Goal: Obtain resource: Obtain resource

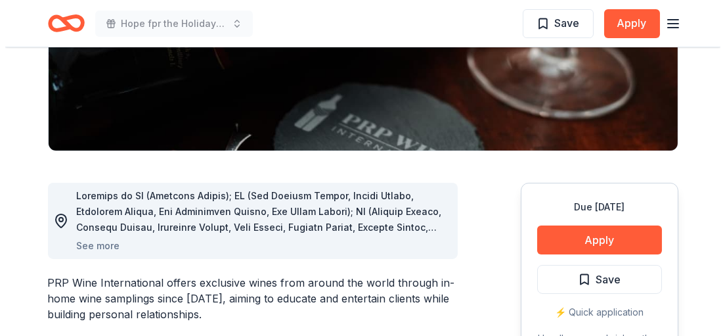
scroll to position [263, 0]
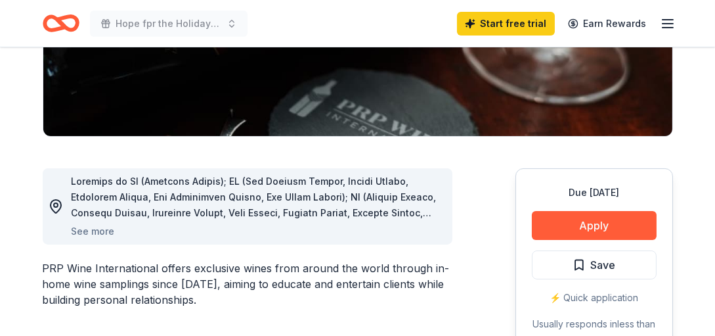
click at [102, 238] on div "See more" at bounding box center [248, 206] width 410 height 76
click at [104, 232] on button "See more" at bounding box center [93, 231] width 43 height 16
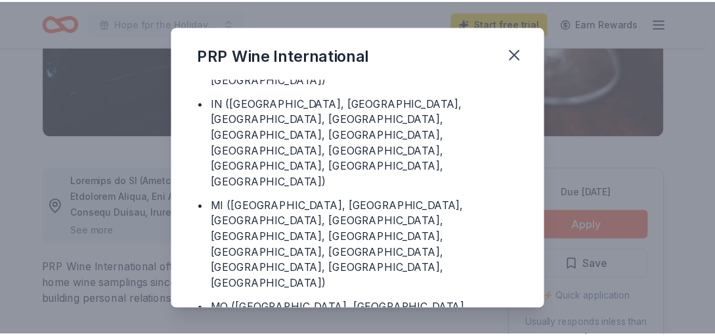
scroll to position [79, 0]
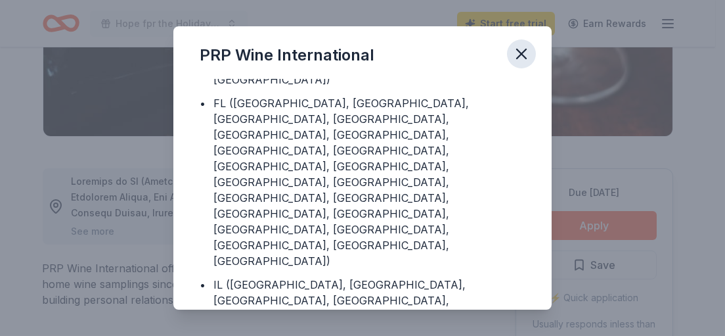
click at [518, 56] on icon "button" at bounding box center [521, 53] width 9 height 9
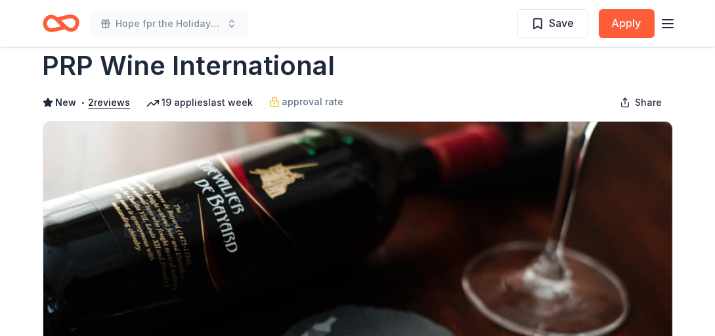
scroll to position [0, 0]
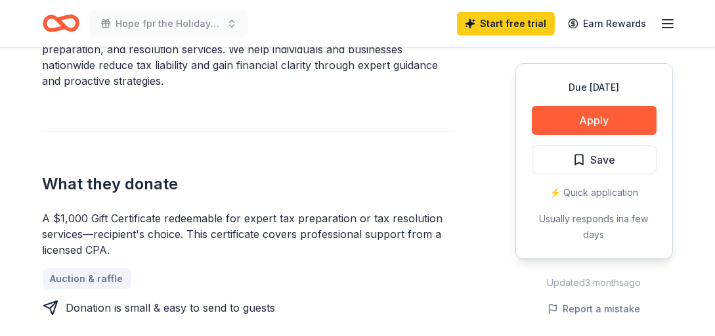
scroll to position [460, 0]
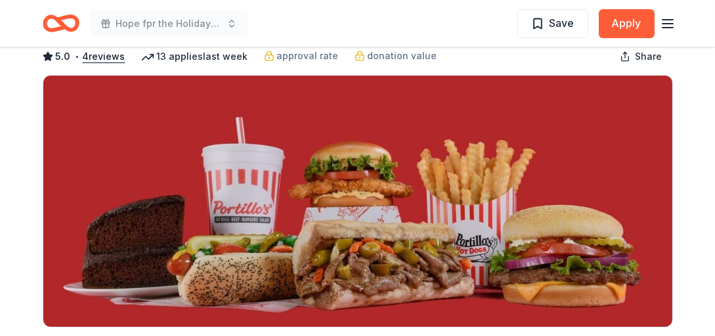
scroll to position [197, 0]
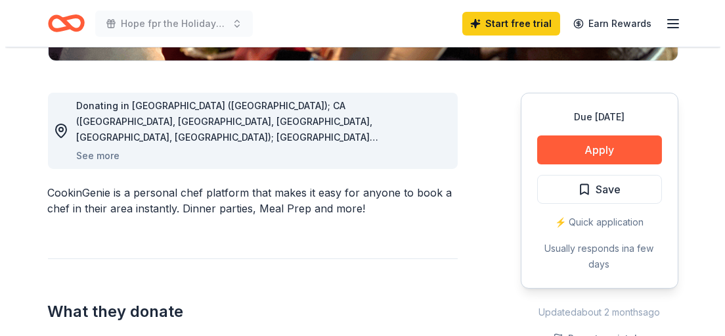
scroll to position [328, 0]
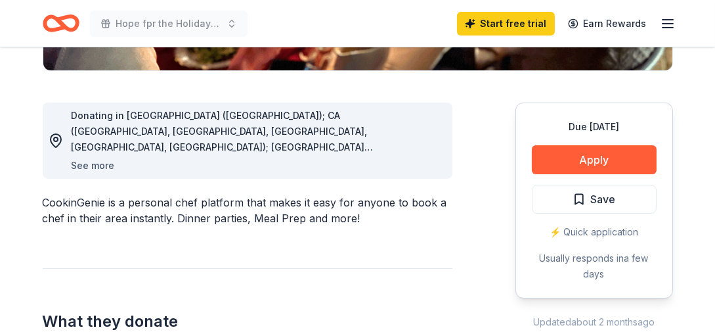
click at [88, 163] on button "See more" at bounding box center [93, 166] width 43 height 16
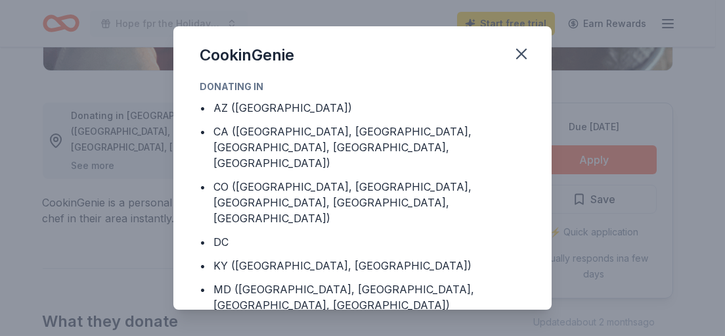
click at [89, 166] on div "CookinGenie Donating in • AZ (Maricopa County) • CA (Los Angeles County, Rivers…" at bounding box center [362, 168] width 725 height 336
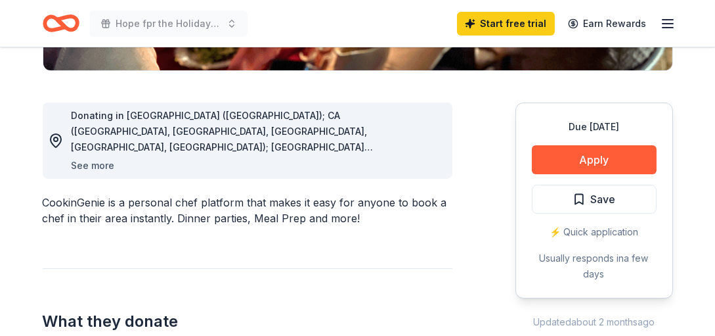
click at [91, 168] on button "See more" at bounding box center [93, 166] width 43 height 16
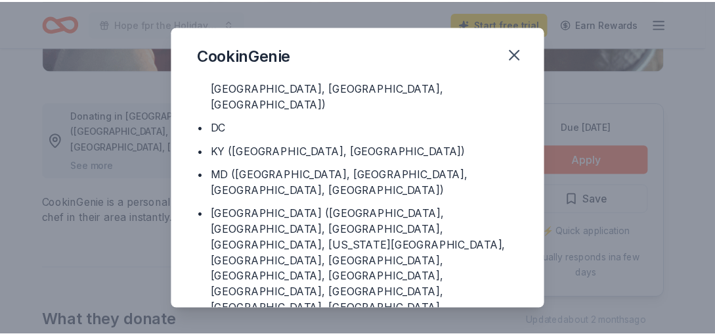
scroll to position [131, 0]
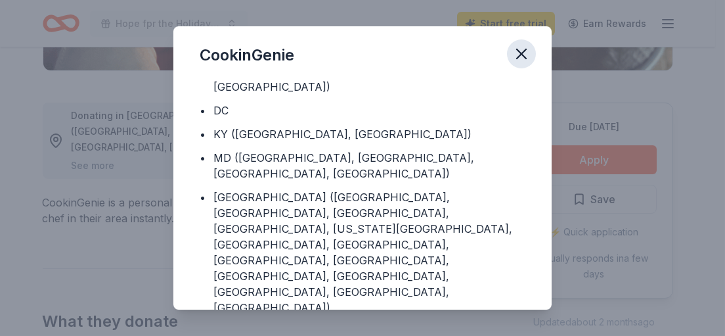
click at [528, 55] on icon "button" at bounding box center [521, 54] width 18 height 18
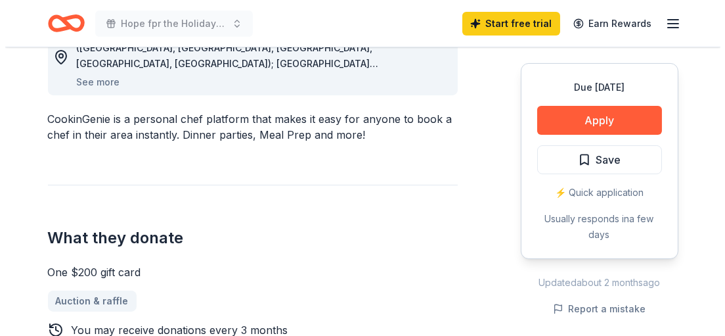
scroll to position [394, 0]
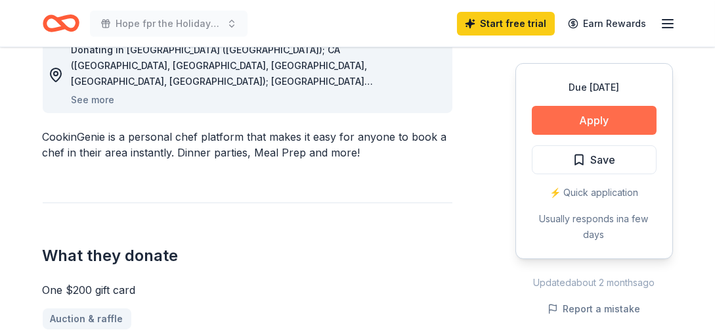
click at [594, 112] on button "Apply" at bounding box center [594, 120] width 125 height 29
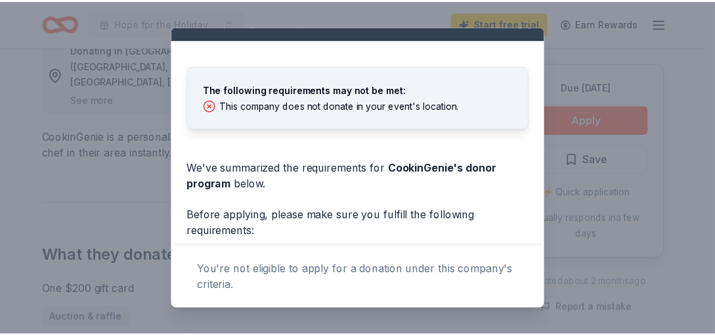
scroll to position [0, 0]
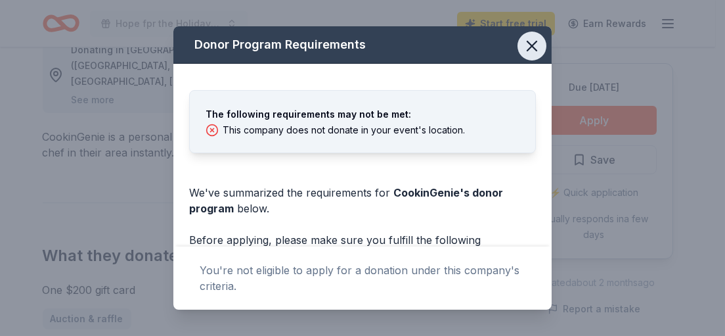
drag, startPoint x: 527, startPoint y: 43, endPoint x: 522, endPoint y: 50, distance: 8.6
click at [526, 44] on icon "button" at bounding box center [532, 46] width 18 height 18
